Goal: Information Seeking & Learning: Learn about a topic

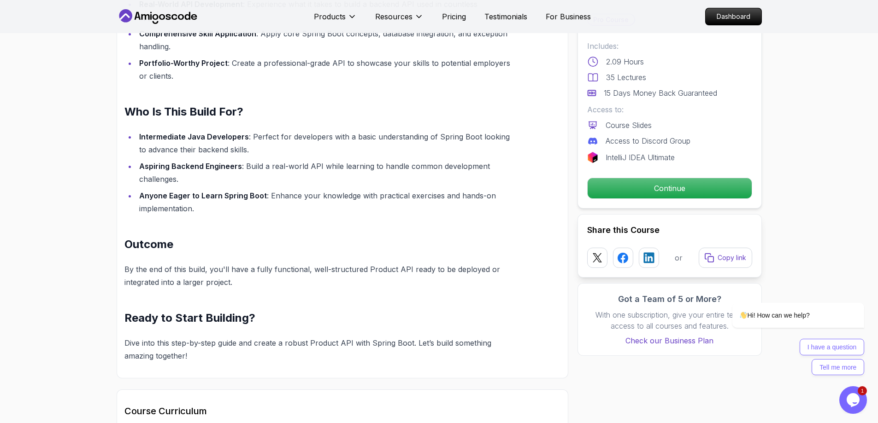
scroll to position [737, 0]
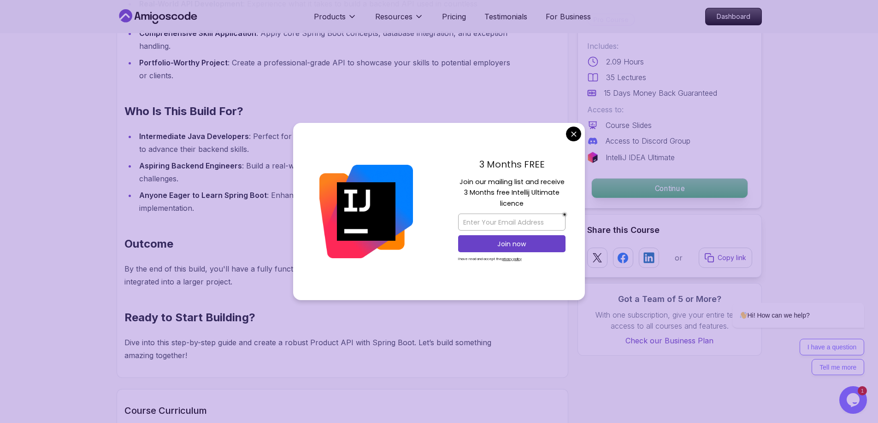
click at [675, 186] on p "Continue" at bounding box center [669, 188] width 156 height 19
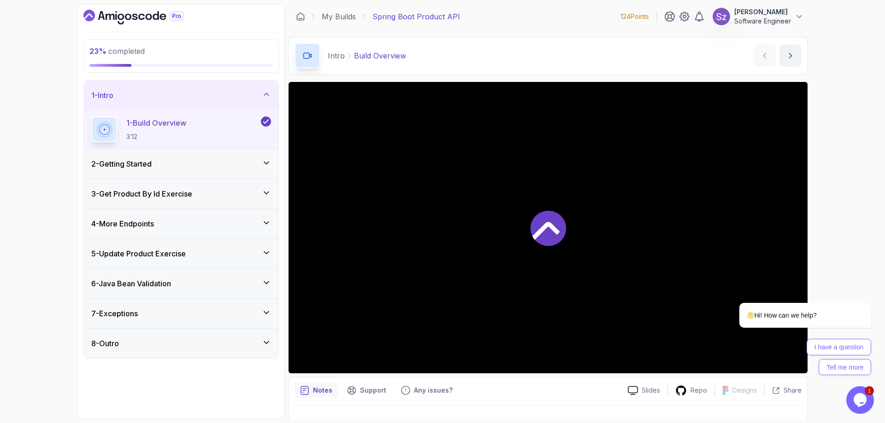
scroll to position [18, 0]
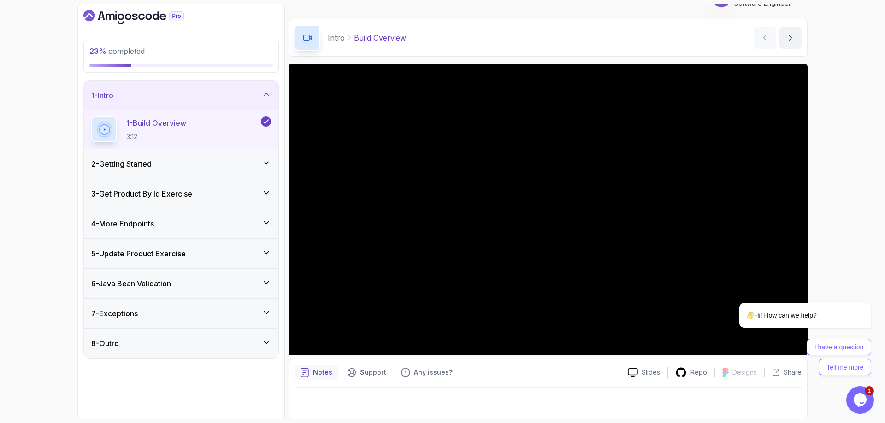
drag, startPoint x: 691, startPoint y: 375, endPoint x: 690, endPoint y: 384, distance: 8.9
click at [690, 384] on div "Notes Support Any issues? Slides Repo Designs Design not available Share" at bounding box center [547, 389] width 519 height 60
click at [866, 288] on icon "Chat attention grabber" at bounding box center [865, 290] width 8 height 8
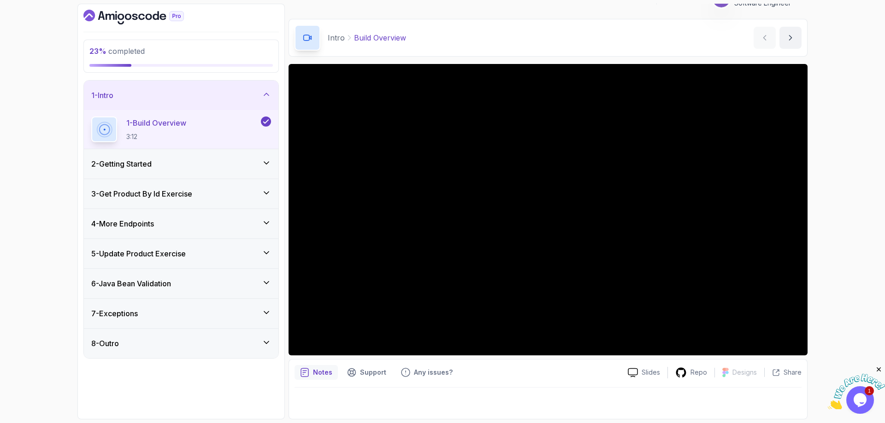
click at [877, 367] on icon "Close" at bounding box center [878, 370] width 8 height 8
click at [856, 402] on icon "$i18n('chat', 'chat_widget')" at bounding box center [859, 400] width 13 height 14
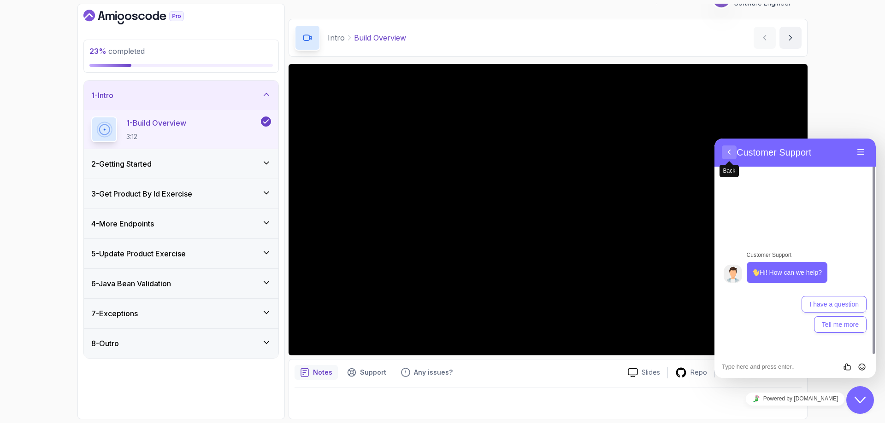
drag, startPoint x: 731, startPoint y: 151, endPoint x: 1339, endPoint y: 145, distance: 608.1
click at [731, 151] on button "Back" at bounding box center [728, 153] width 15 height 14
